Goal: Check status: Verify the current state of an ongoing process or item

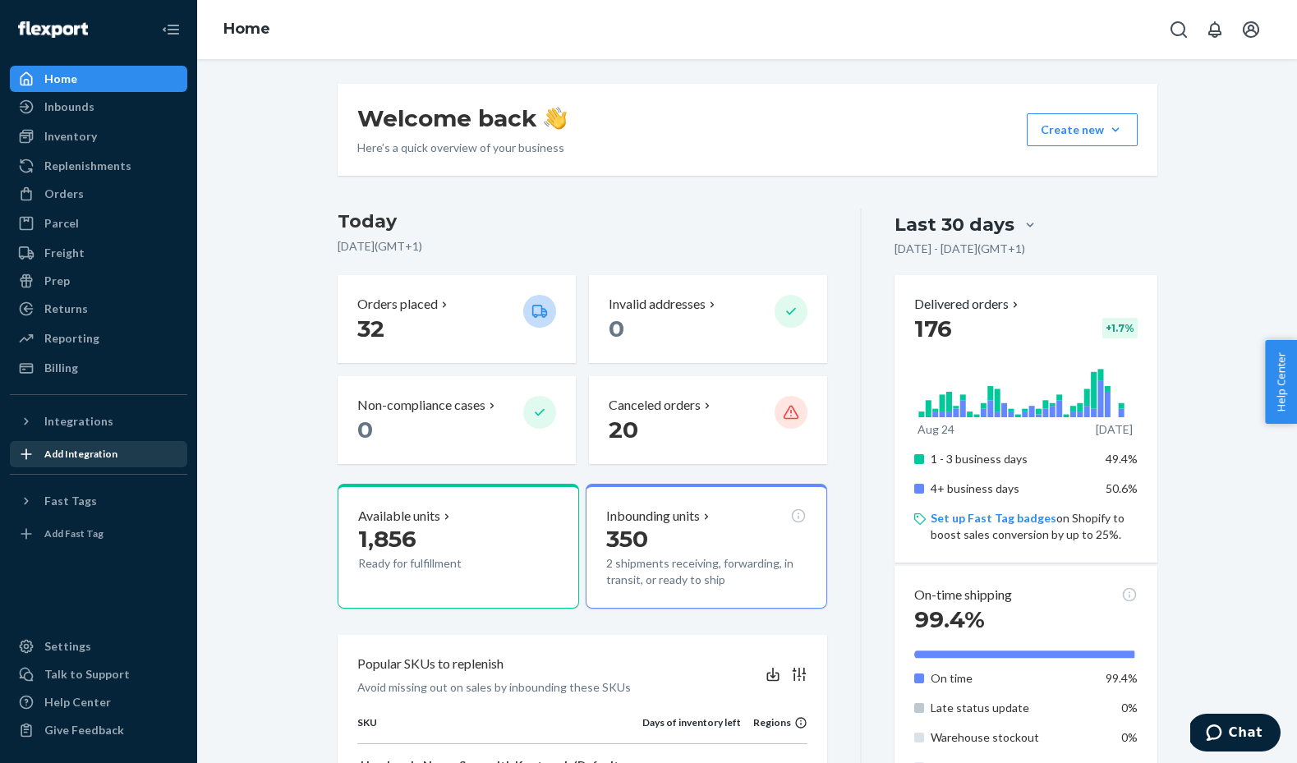
click at [70, 446] on div "Add Integration" at bounding box center [99, 454] width 174 height 23
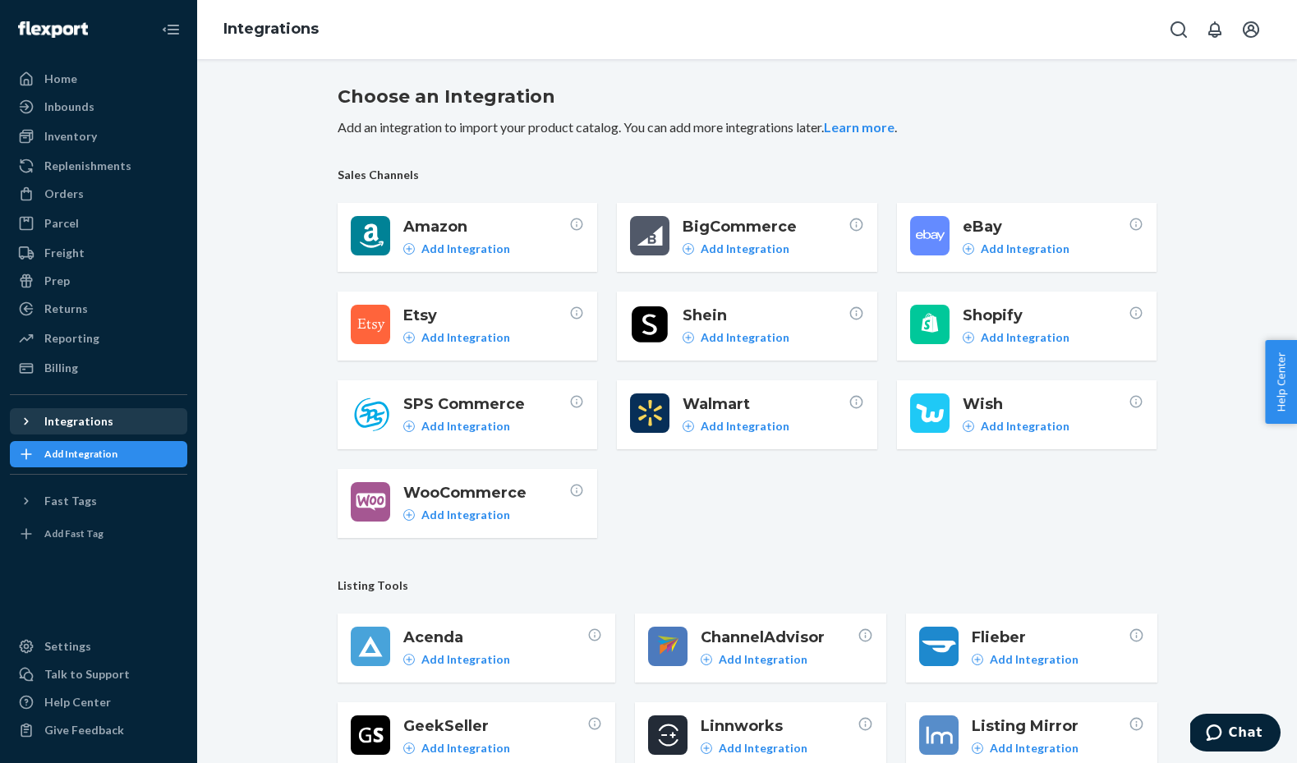
click at [84, 426] on div "Integrations" at bounding box center [78, 421] width 69 height 16
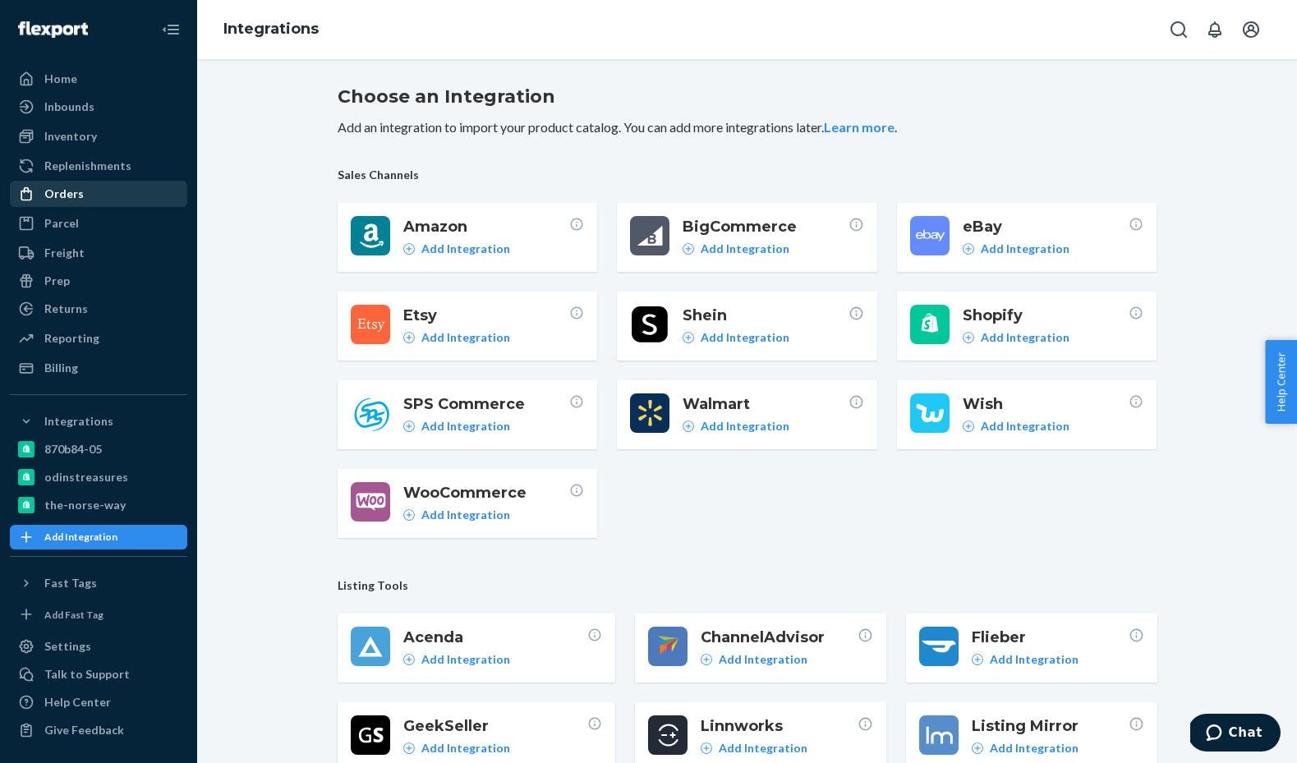
click at [88, 195] on div "Orders" at bounding box center [99, 193] width 174 height 23
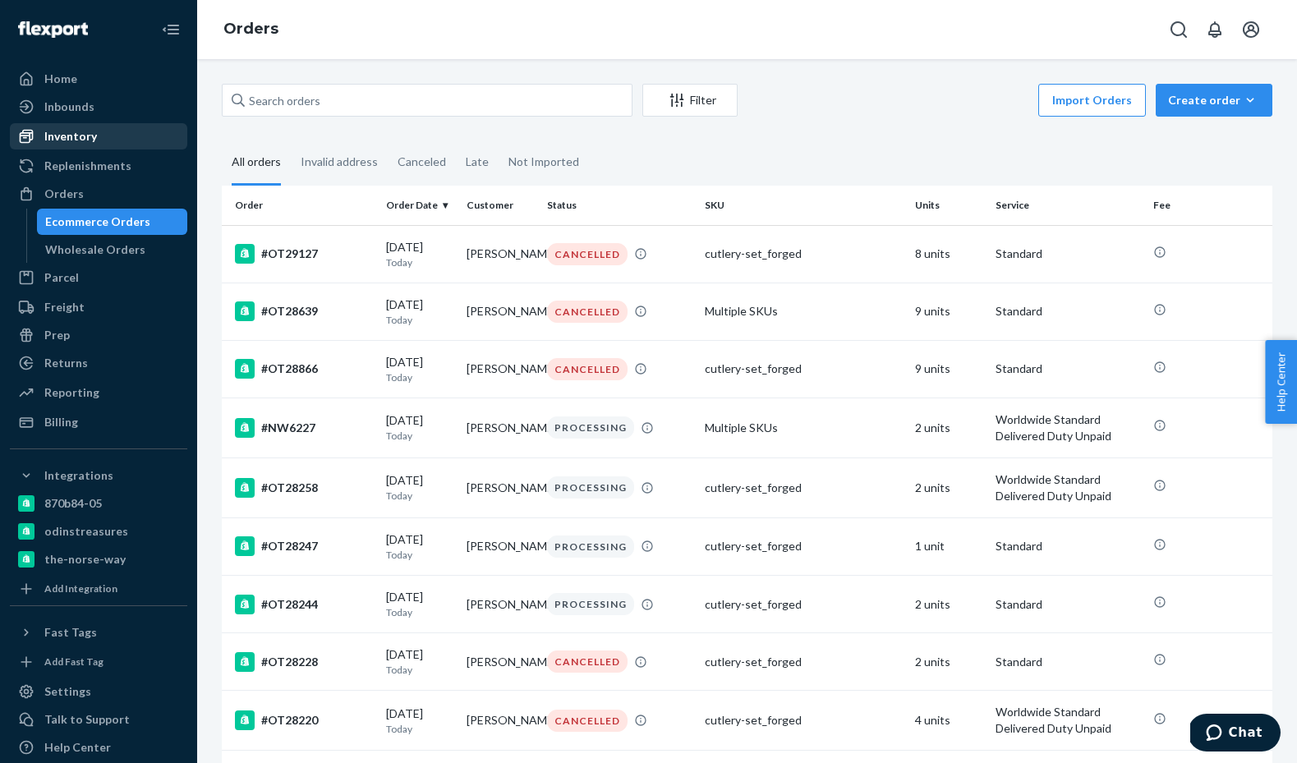
click at [104, 136] on div "Inventory" at bounding box center [99, 136] width 174 height 23
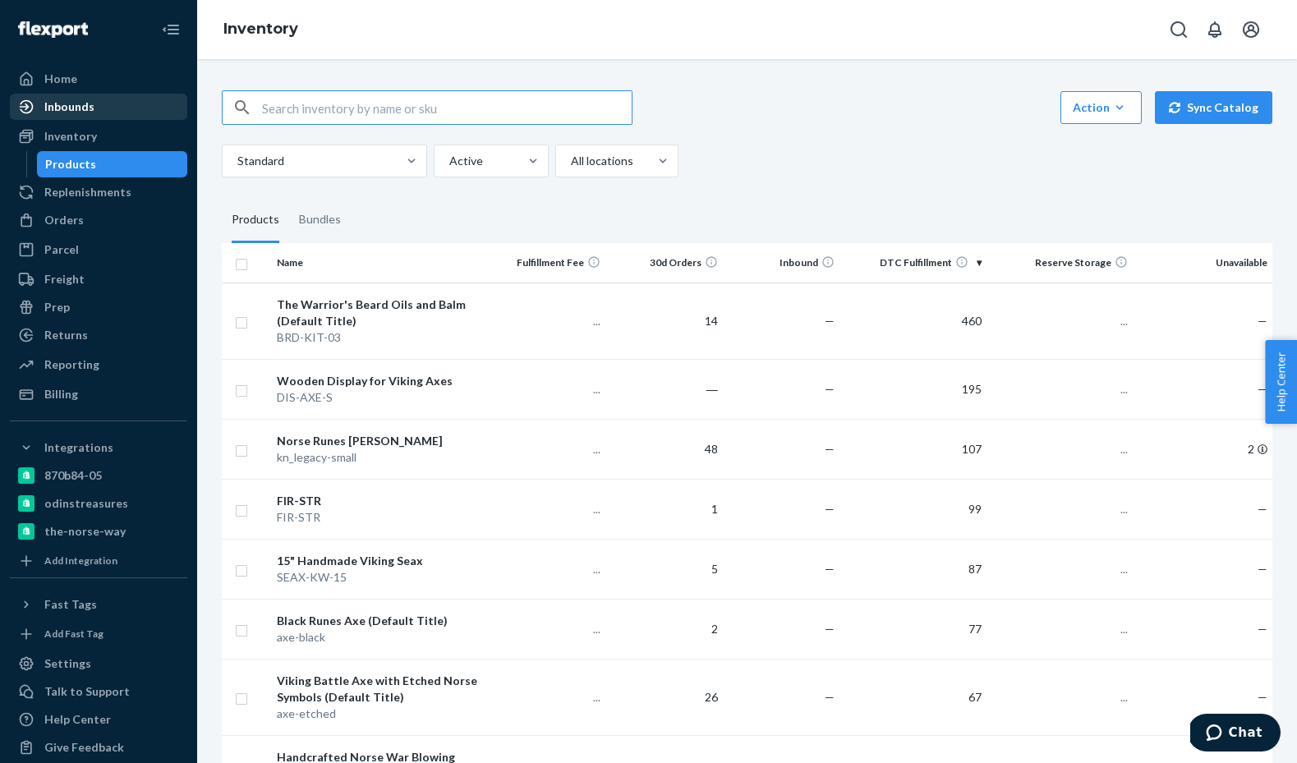
click at [116, 113] on div "Inbounds" at bounding box center [99, 106] width 174 height 23
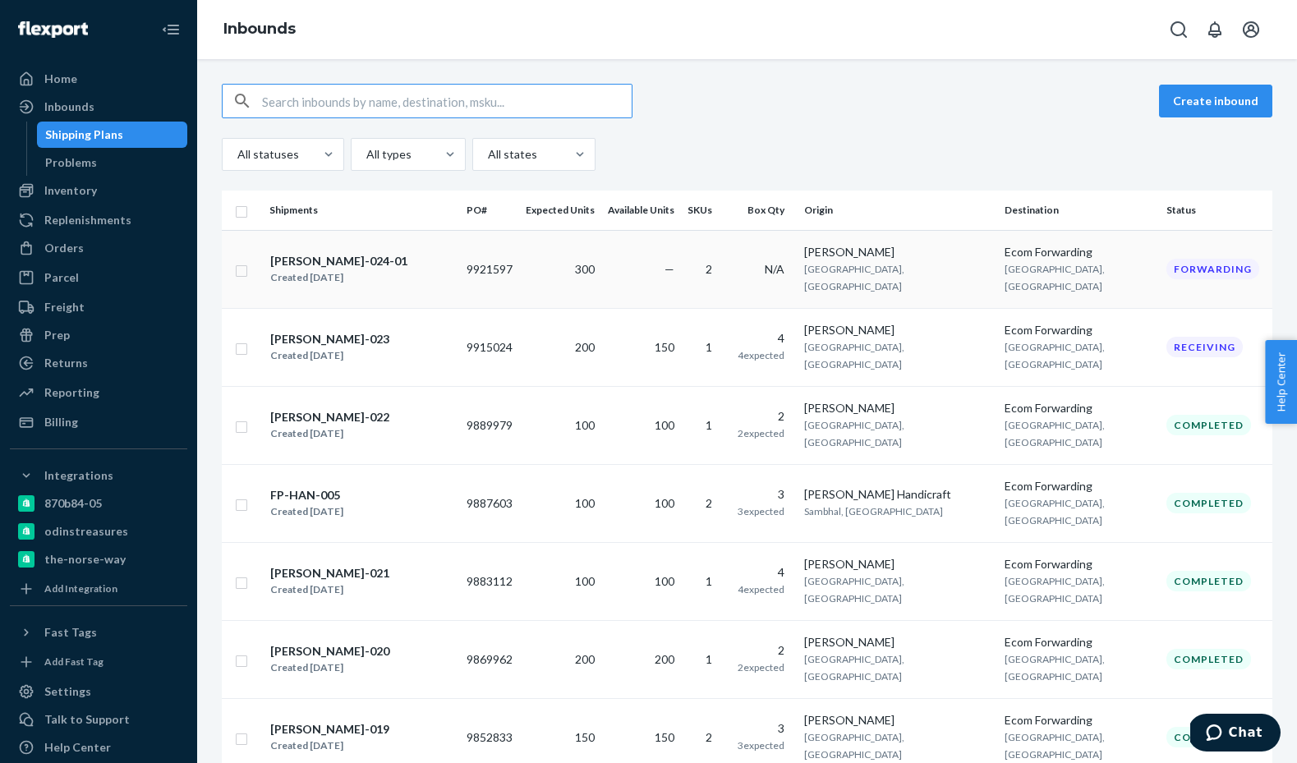
click at [335, 253] on div "[PERSON_NAME]-024-01" at bounding box center [338, 261] width 137 height 16
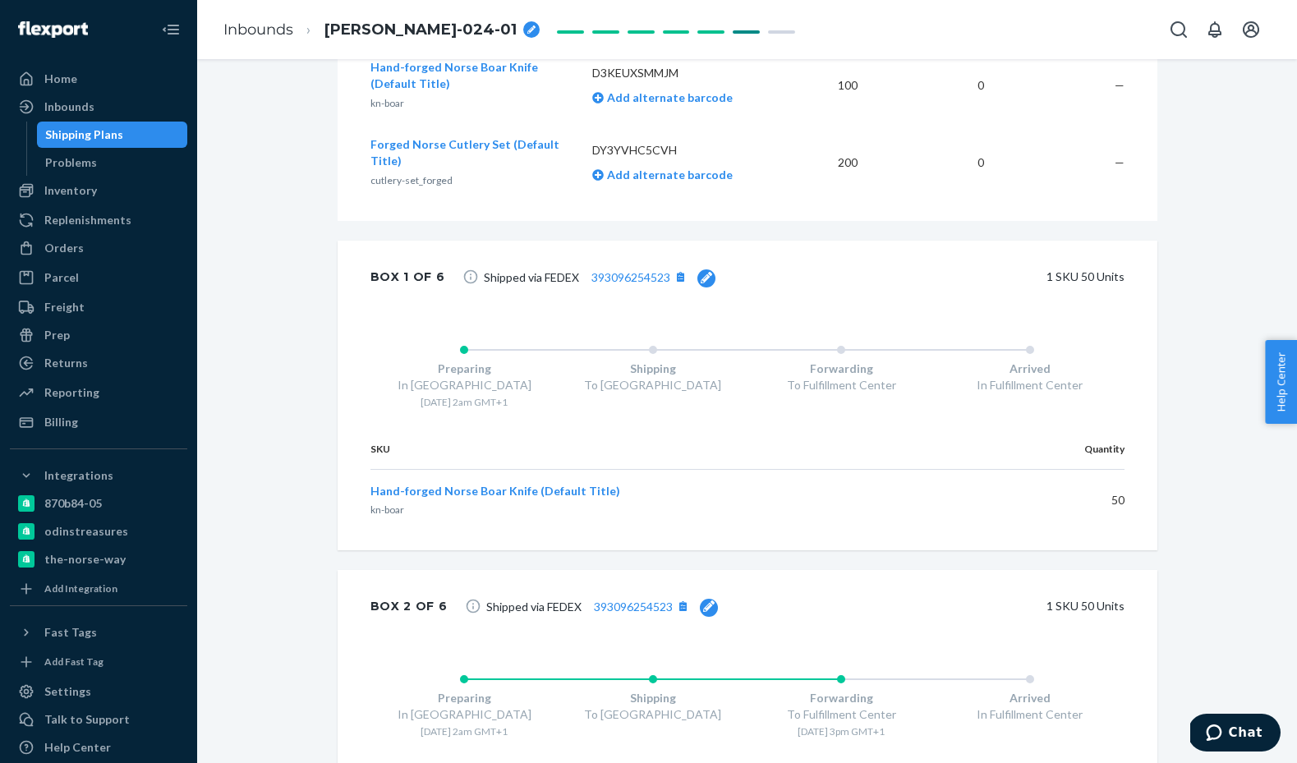
scroll to position [580, 0]
click at [615, 283] on link "393096254523" at bounding box center [631, 276] width 79 height 14
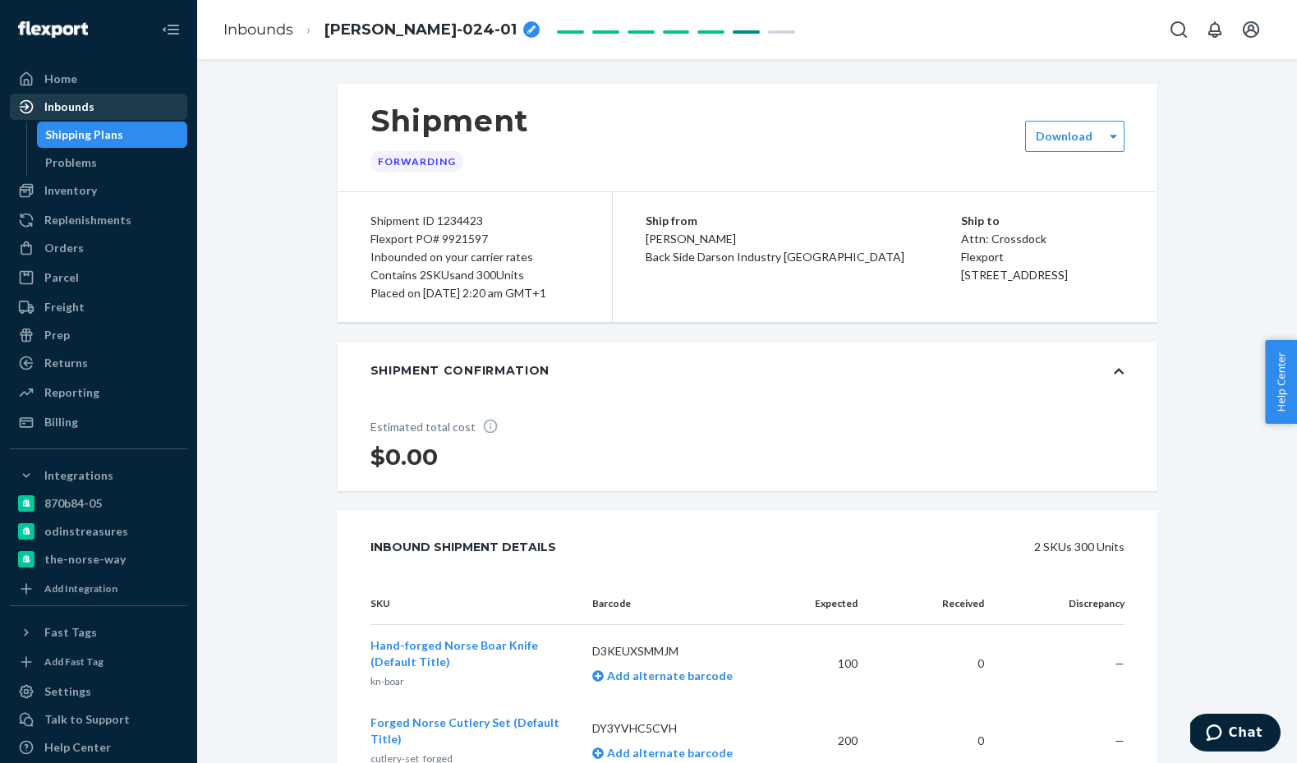
click at [152, 108] on div "Inbounds" at bounding box center [99, 106] width 174 height 23
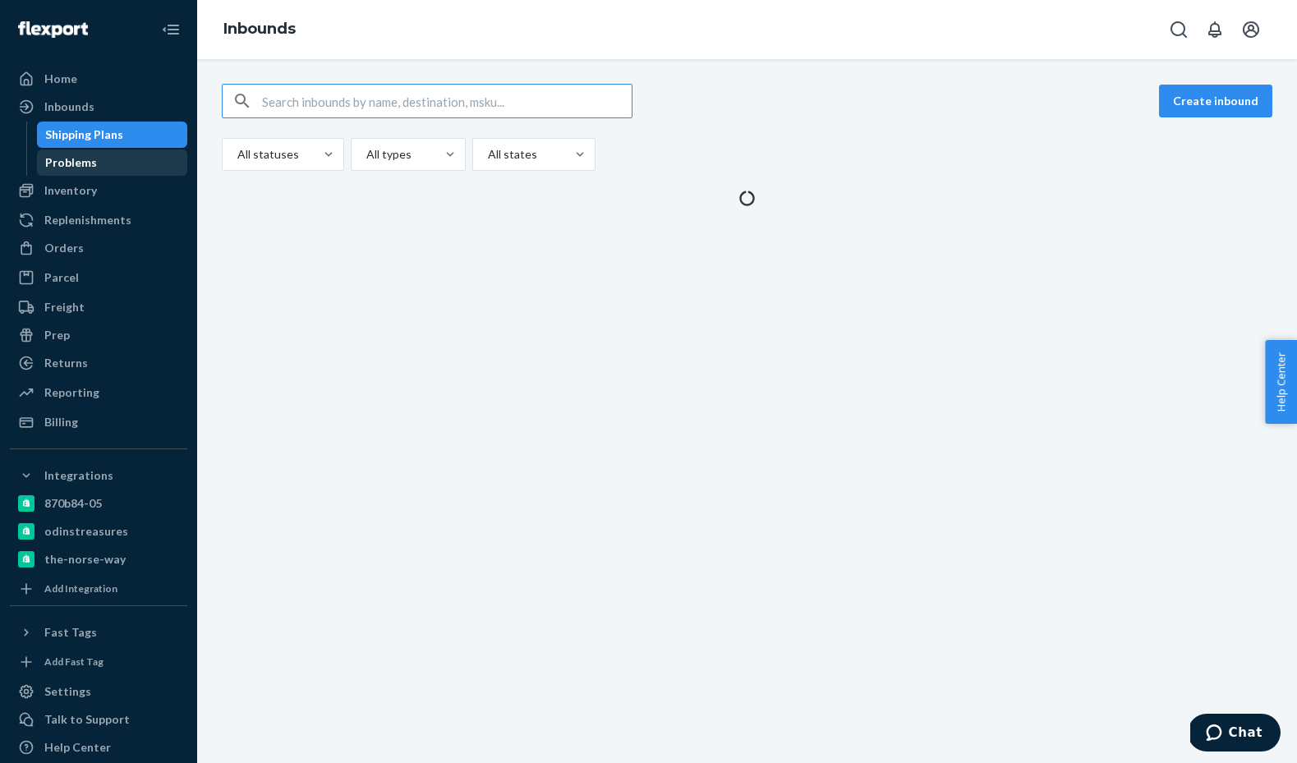
drag, startPoint x: 108, startPoint y: 180, endPoint x: 153, endPoint y: 166, distance: 46.5
click at [108, 180] on div "Inventory" at bounding box center [99, 190] width 174 height 23
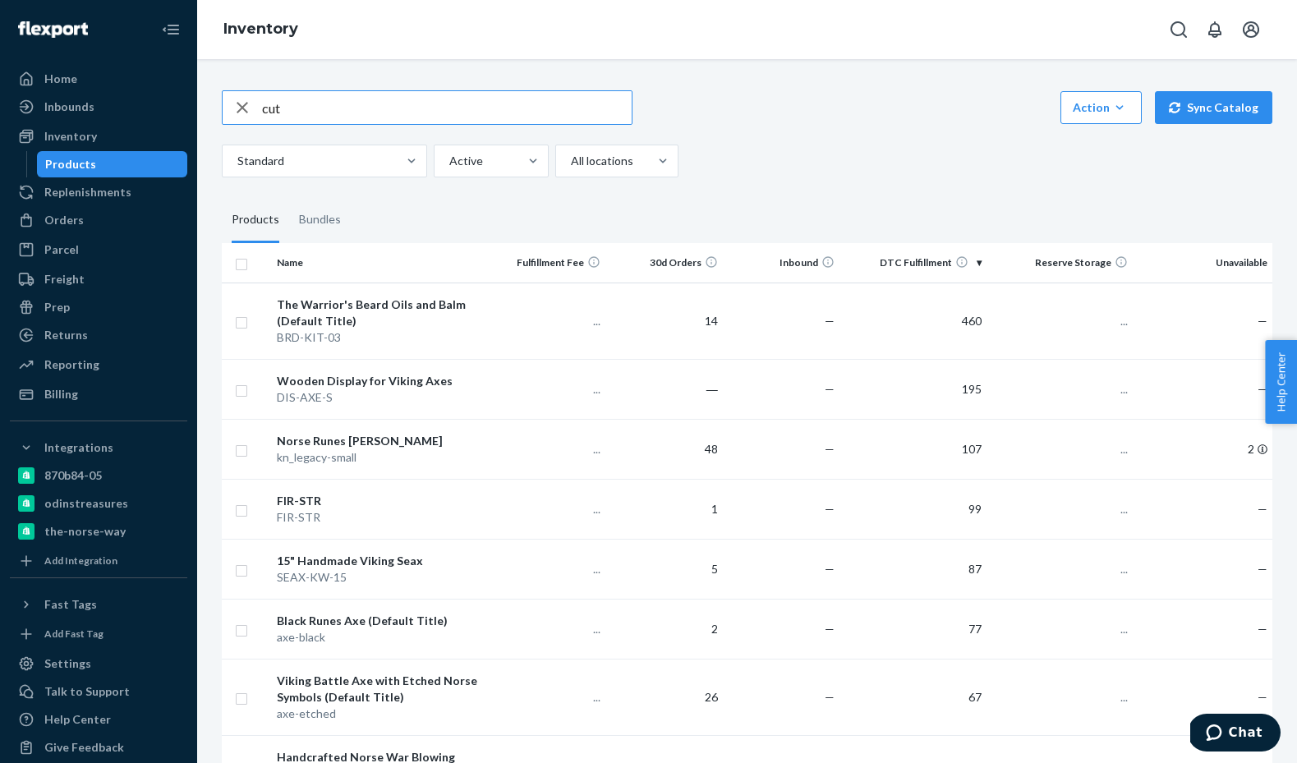
type input "cut"
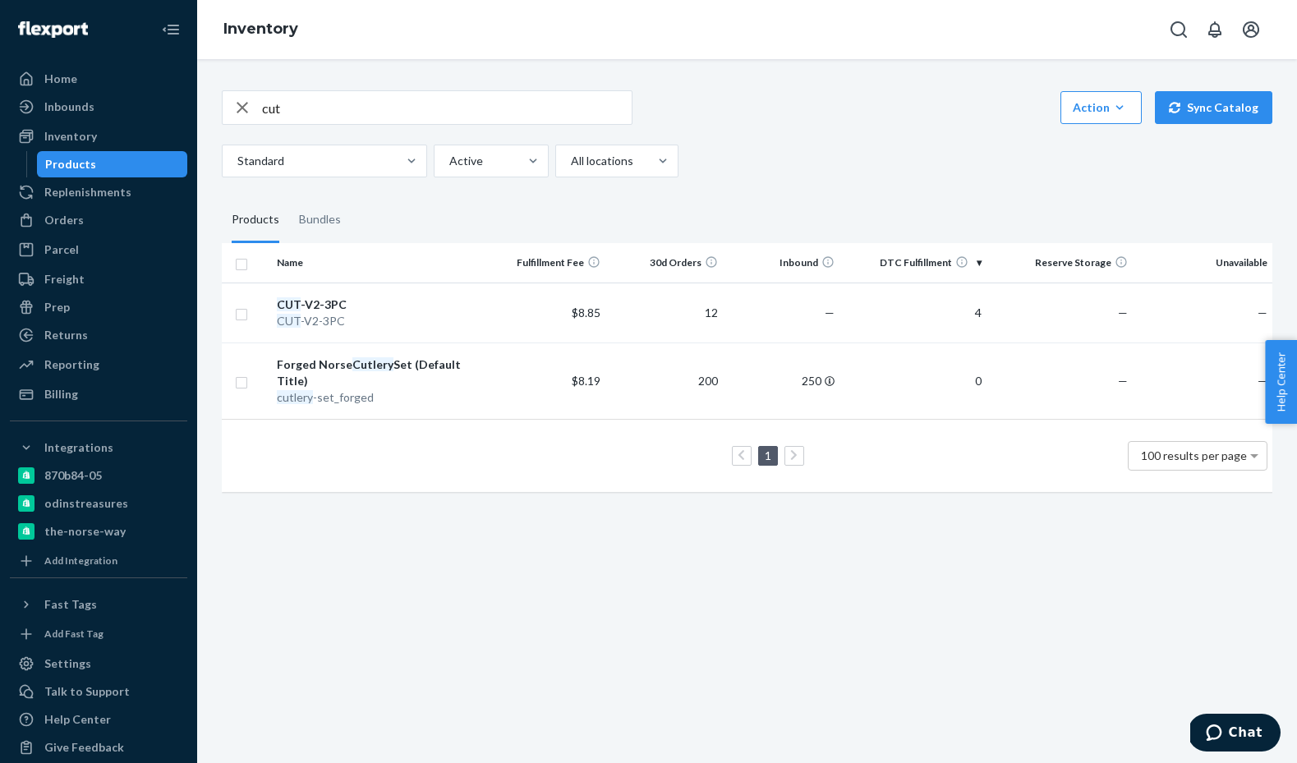
click at [793, 131] on div "cut Action Create product Create bundle Bulk create products Bulk update produc…" at bounding box center [747, 133] width 1051 height 87
